Goal: Task Accomplishment & Management: Manage account settings

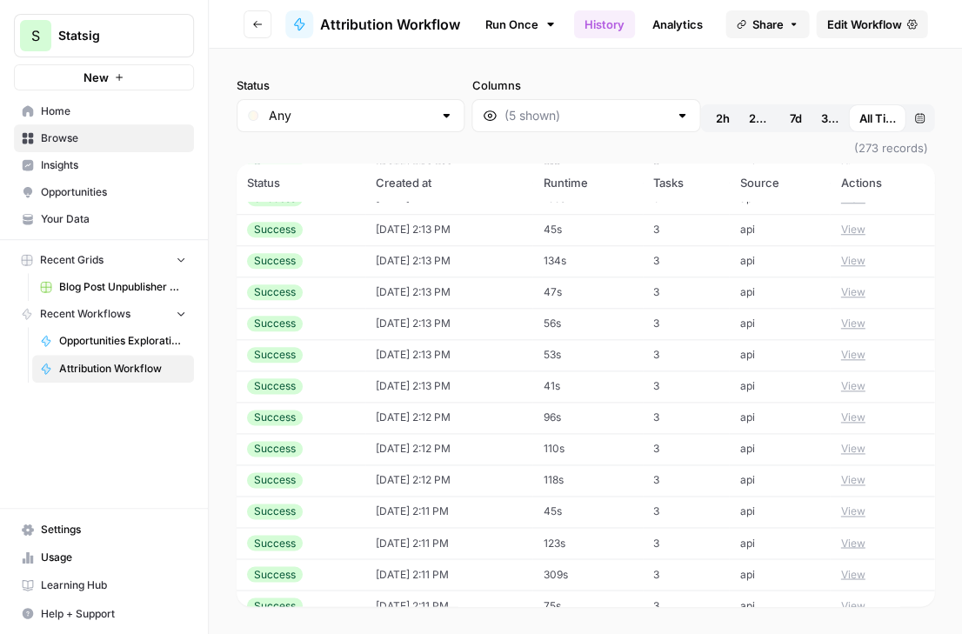
click at [846, 29] on span "Edit Workflow" at bounding box center [863, 24] width 75 height 17
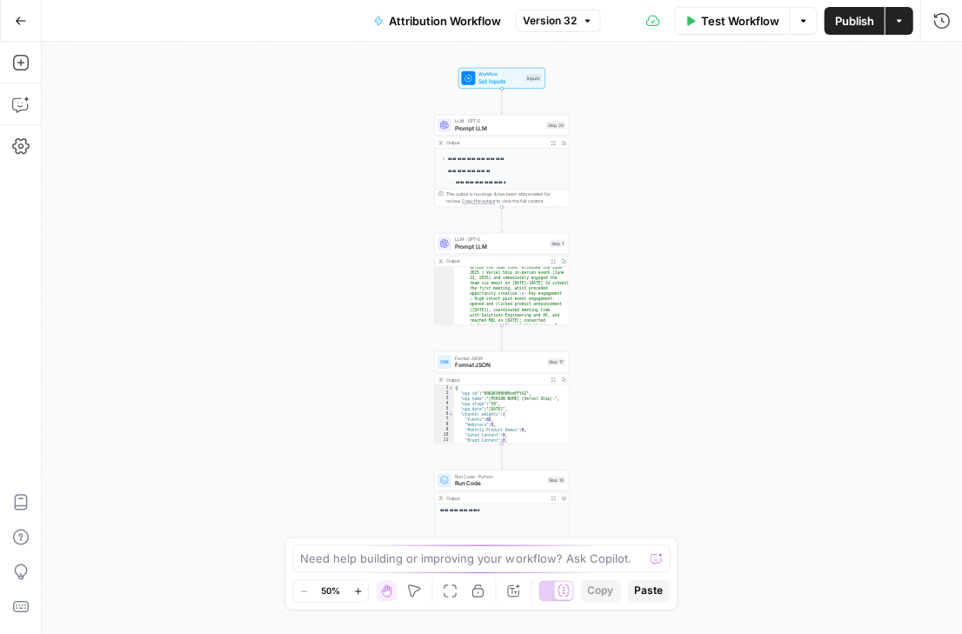
scroll to position [382, 0]
click at [490, 364] on span "Format JSON" at bounding box center [499, 364] width 89 height 9
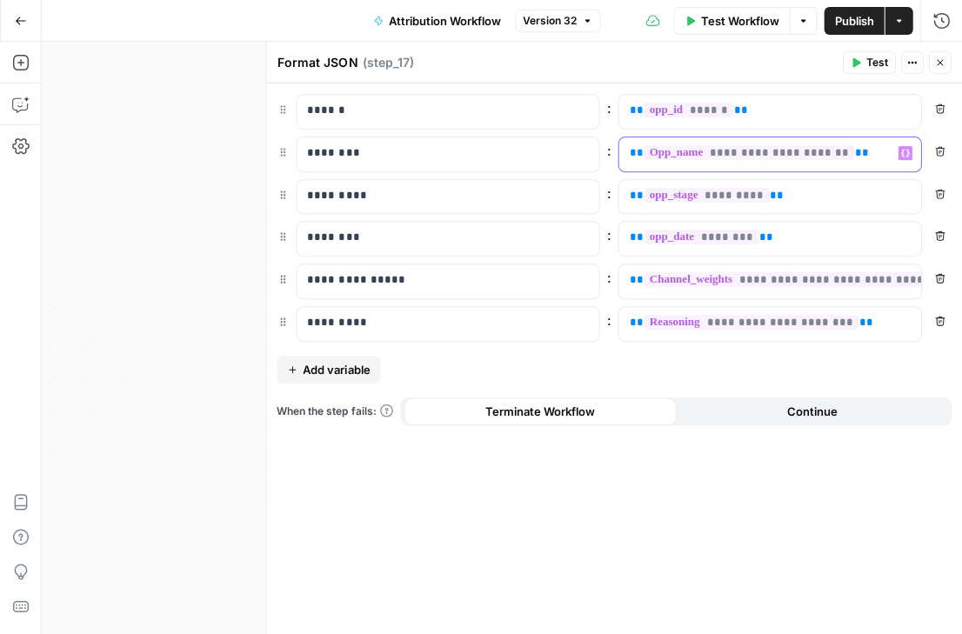
click at [872, 154] on p "**********" at bounding box center [755, 152] width 253 height 17
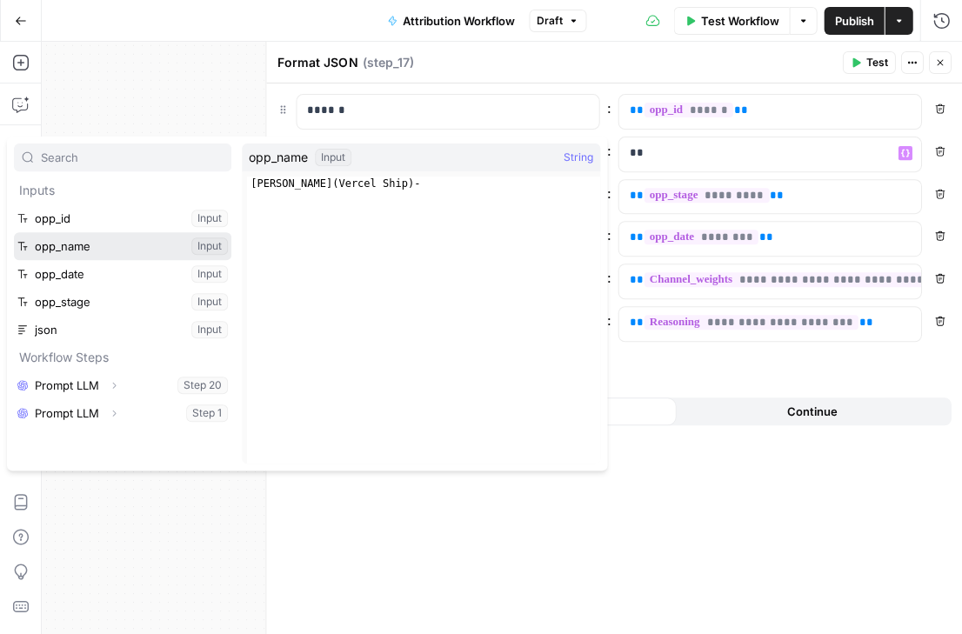
click at [180, 249] on button "Select variable opp_name" at bounding box center [122, 246] width 217 height 28
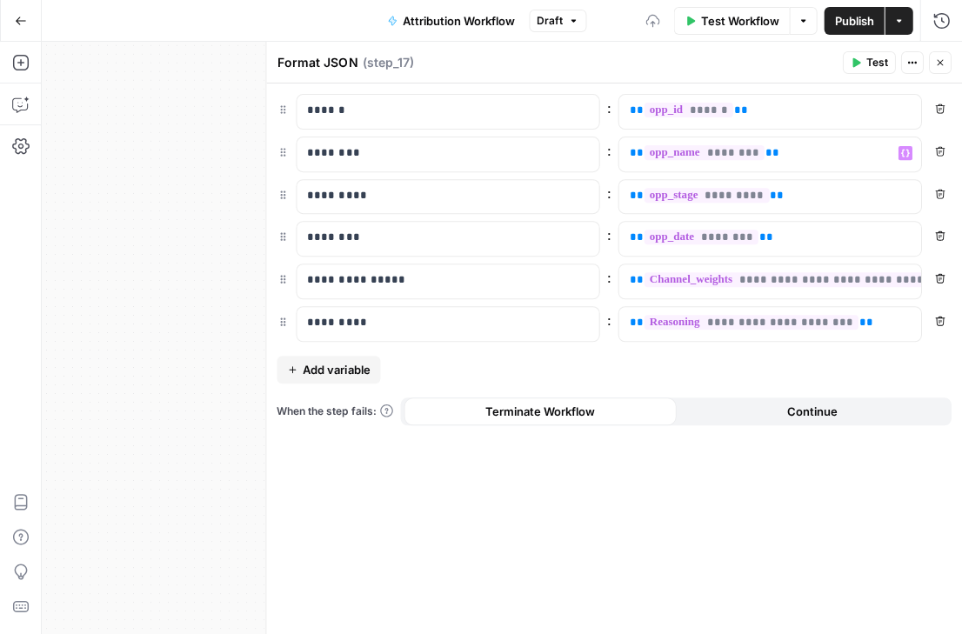
click at [769, 490] on div "**********" at bounding box center [613, 358] width 695 height 550
click at [845, 19] on span "Publish" at bounding box center [853, 20] width 39 height 17
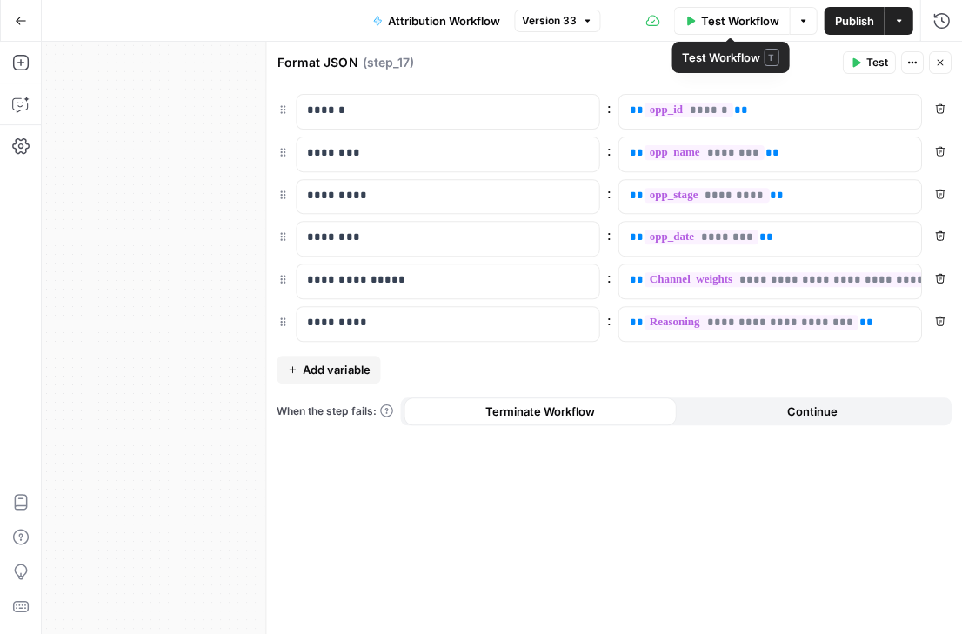
click at [413, 24] on span "Attribution Workflow" at bounding box center [444, 20] width 112 height 17
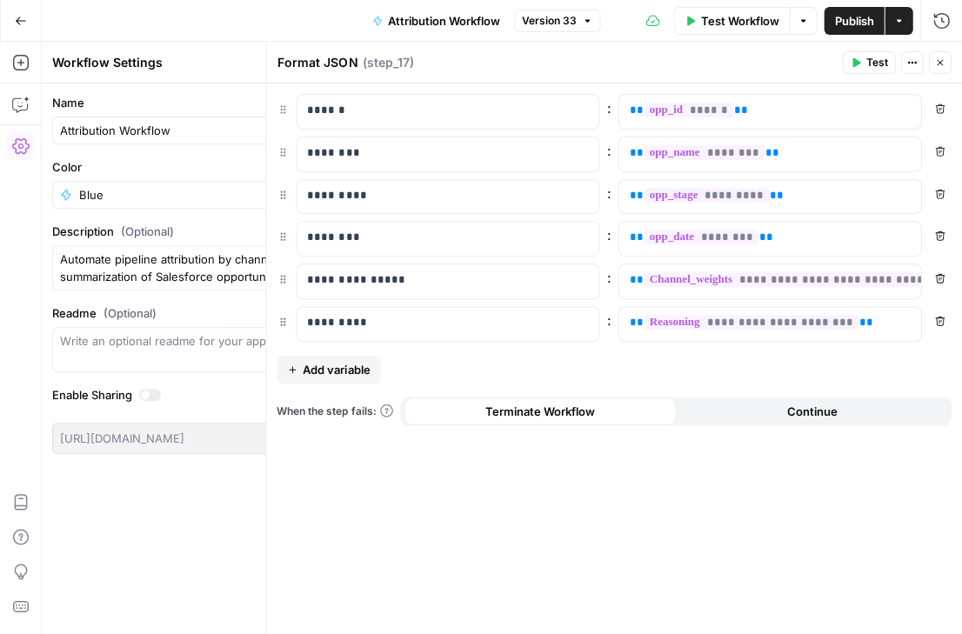
click at [24, 15] on icon "button" at bounding box center [21, 21] width 12 height 12
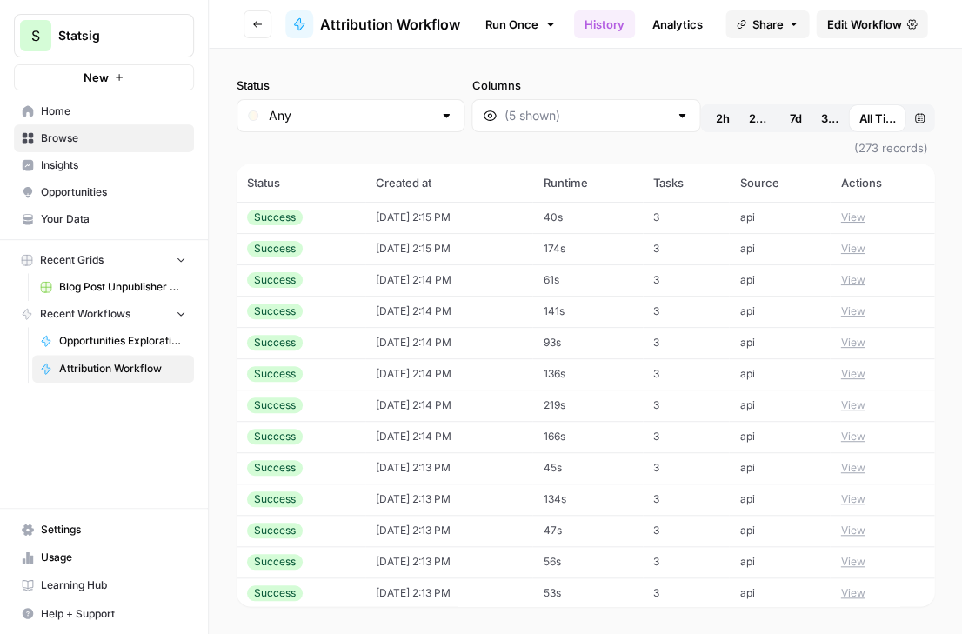
click at [585, 26] on link "History" at bounding box center [604, 24] width 61 height 28
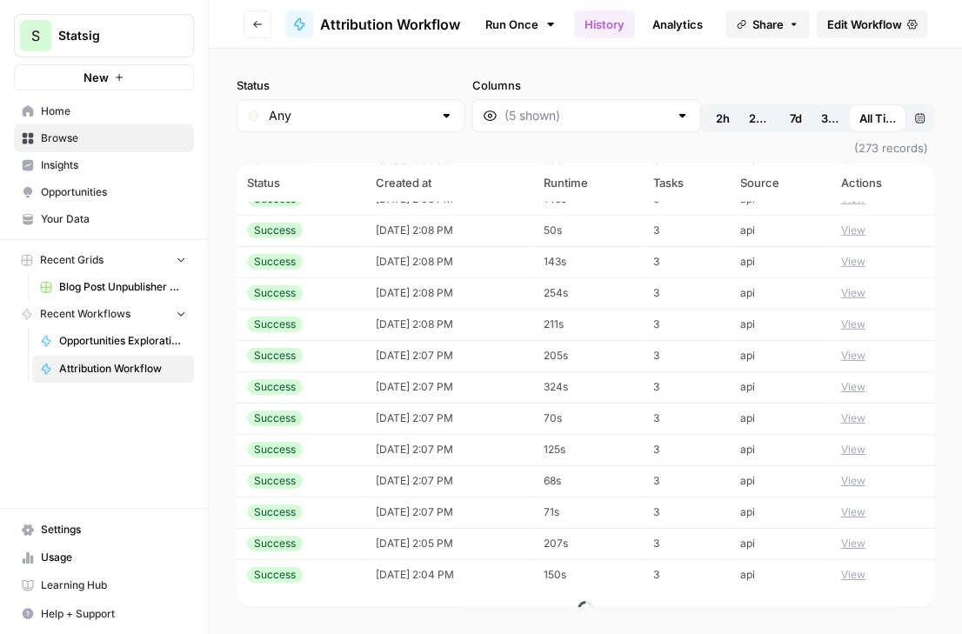
click at [716, 117] on span "2h" at bounding box center [723, 118] width 14 height 17
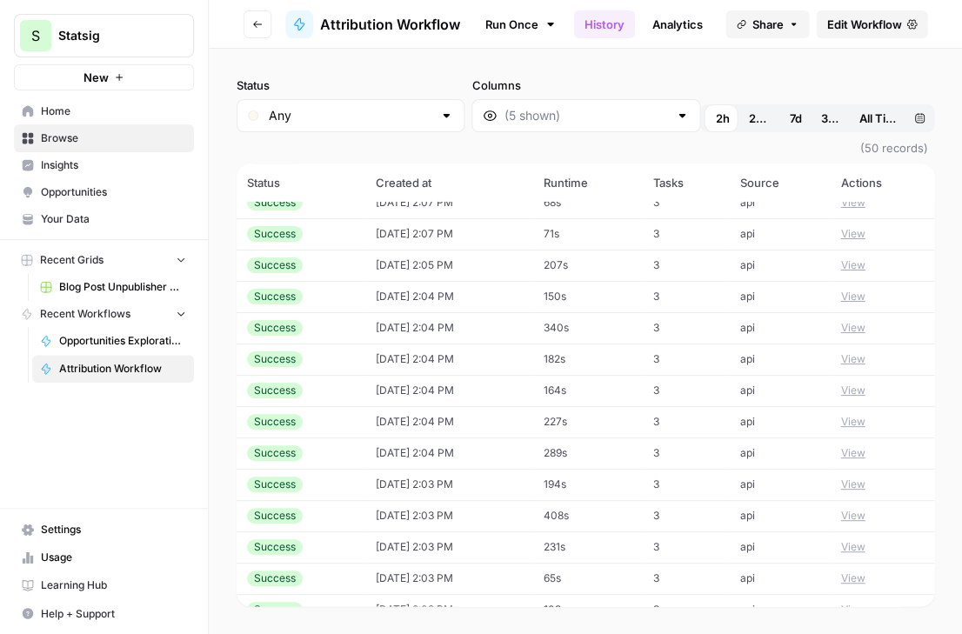
scroll to position [1141, 0]
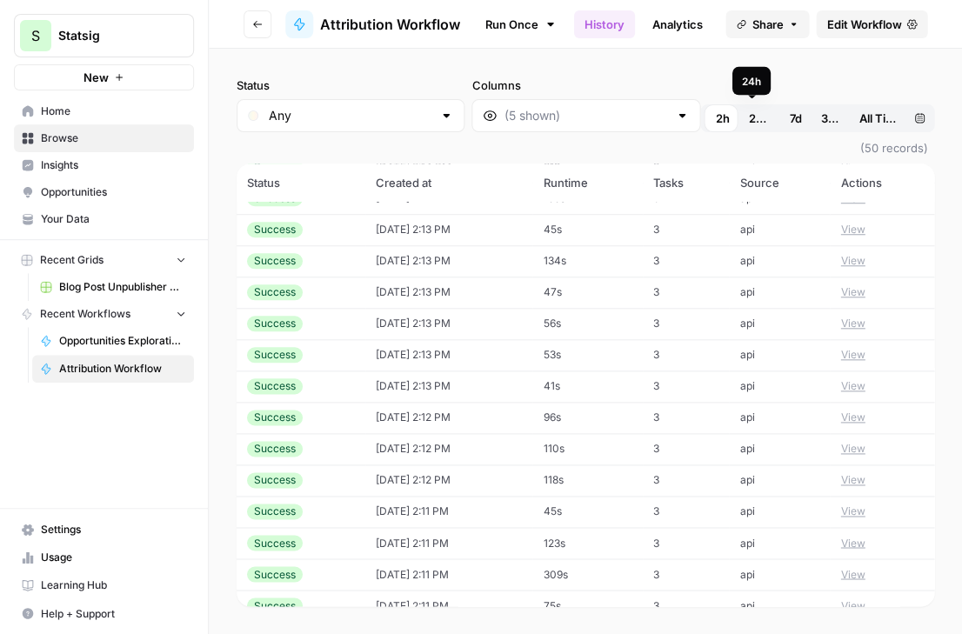
click at [748, 117] on span "24h" at bounding box center [756, 118] width 17 height 17
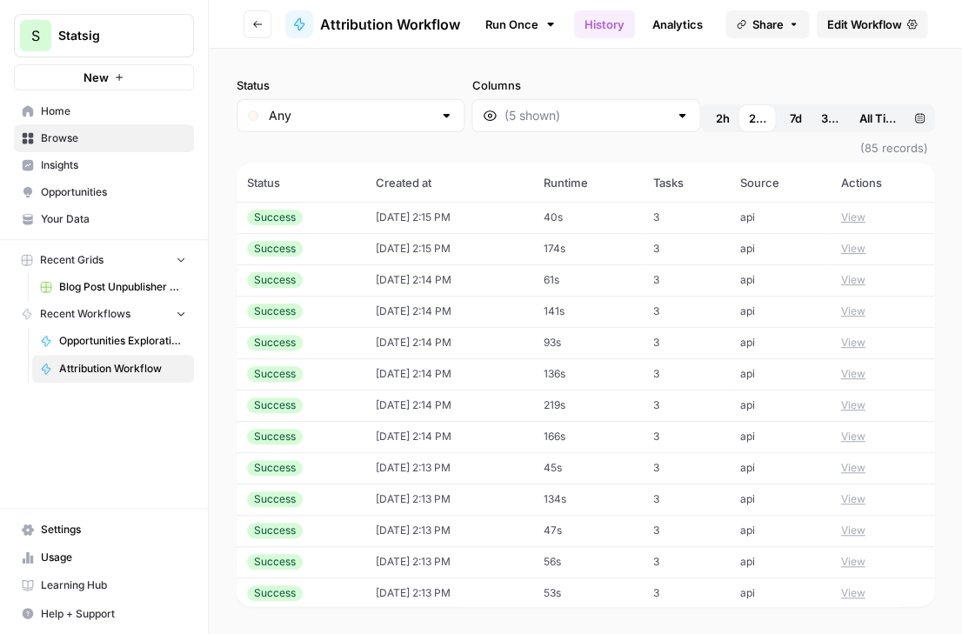
click at [716, 116] on span "2h" at bounding box center [723, 118] width 14 height 17
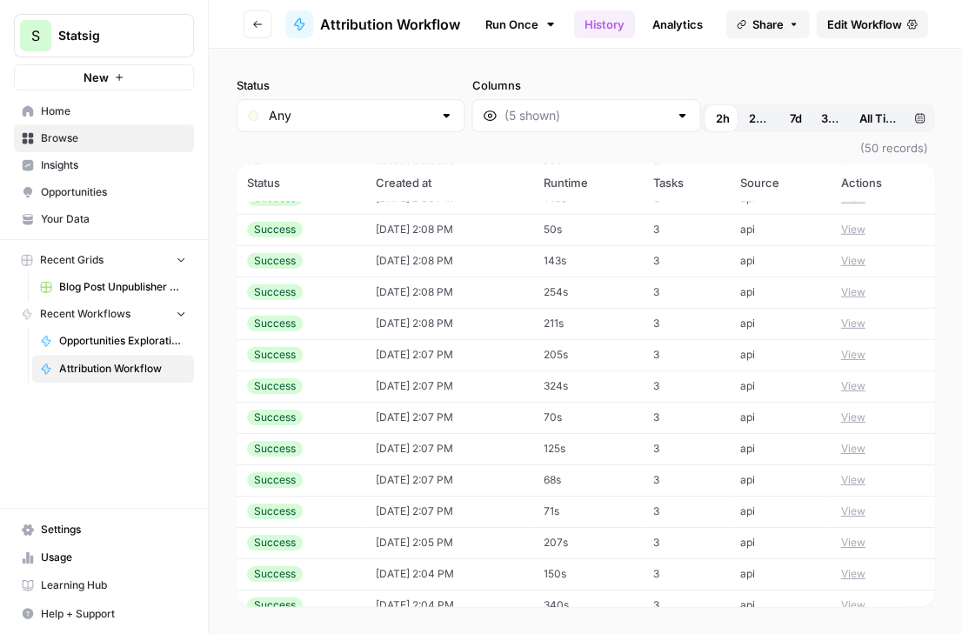
scroll to position [863, 0]
click at [422, 117] on input "Status" at bounding box center [350, 115] width 163 height 17
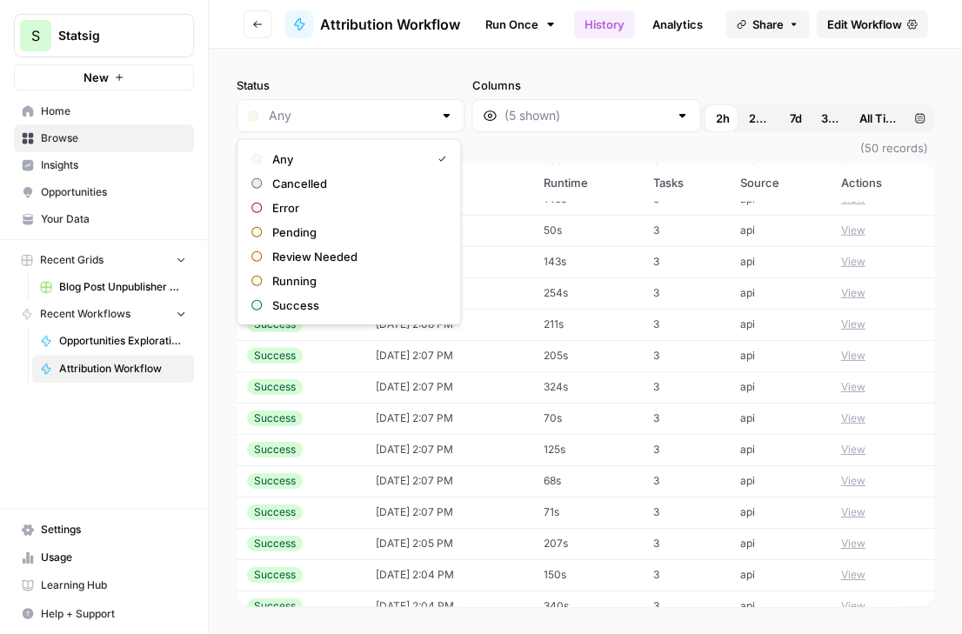
type input "Any"
click at [436, 52] on div "Status Any Columns 2h 24h 7d 30d All Time Custom range (50 records) Status Crea…" at bounding box center [585, 341] width 753 height 585
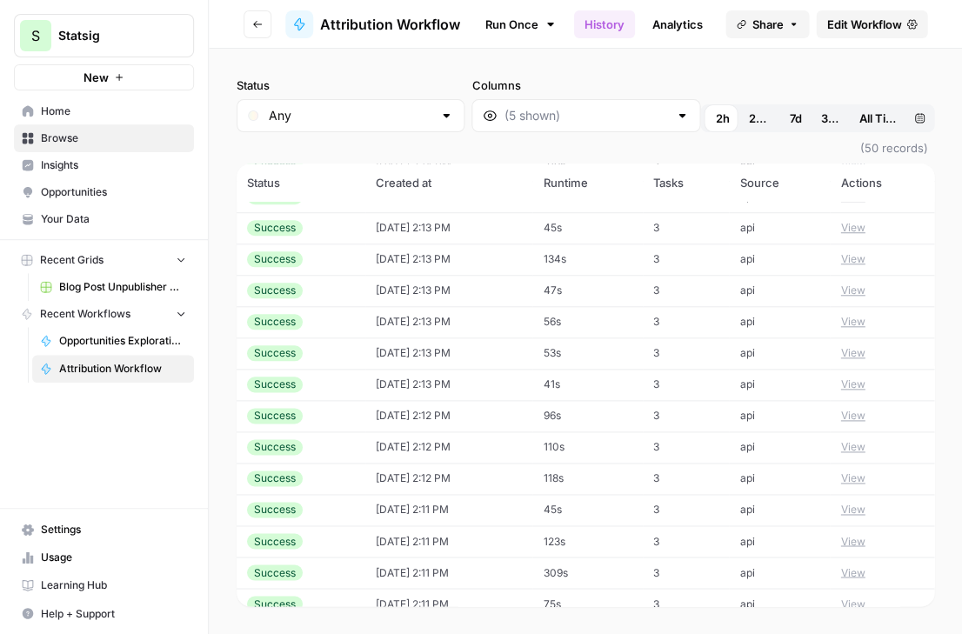
scroll to position [240, 0]
